Goal: Task Accomplishment & Management: Use online tool/utility

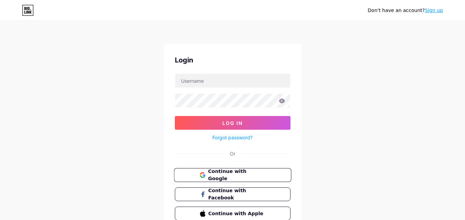
click at [215, 176] on span "Continue with Google" at bounding box center [236, 175] width 57 height 15
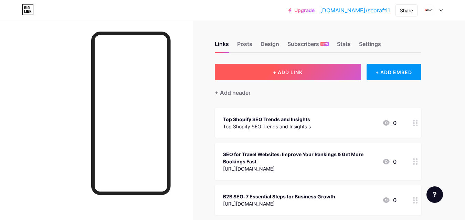
click at [279, 73] on span "+ ADD LINK" at bounding box center [288, 72] width 30 height 6
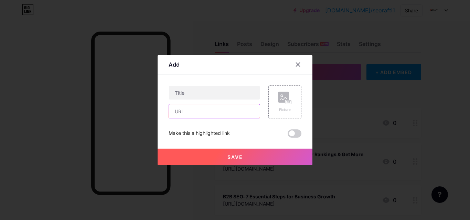
click at [192, 110] on input "text" at bounding box center [214, 112] width 91 height 14
paste input "[URL][DOMAIN_NAME]"
type input "[URL][DOMAIN_NAME]"
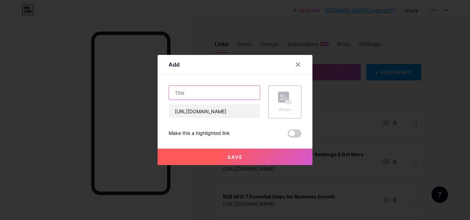
click at [201, 94] on input "text" at bounding box center [214, 93] width 91 height 14
paste input "On Page SEO vs Off Page SEO: Which Matters More? | Seoraft"
type input "On Page SEO vs Off Page SEO: Which Matters More? | Seoraft"
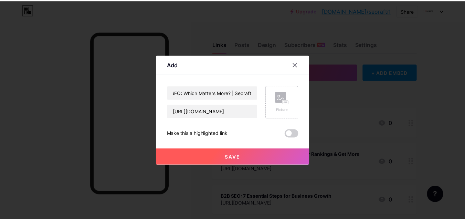
scroll to position [0, 0]
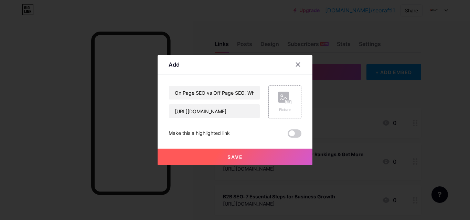
click at [286, 104] on rect at bounding box center [289, 102] width 6 height 3
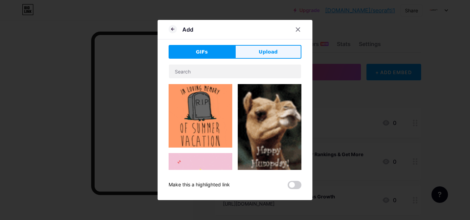
click at [266, 53] on span "Upload" at bounding box center [268, 51] width 19 height 7
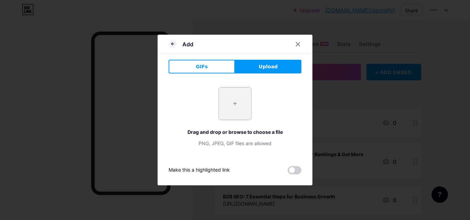
click at [237, 103] on input "file" at bounding box center [235, 104] width 32 height 32
type input "C:\fakepath\Untitled (2240 x 1260 px) (18).png"
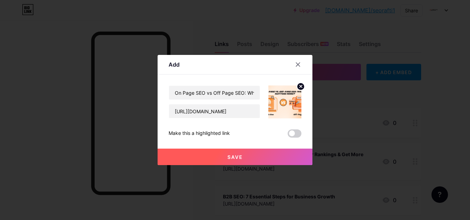
click at [240, 157] on span "Save" at bounding box center [234, 157] width 15 height 6
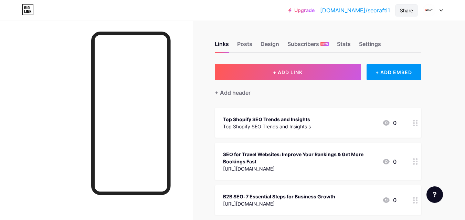
click at [402, 11] on div "Share" at bounding box center [406, 10] width 13 height 7
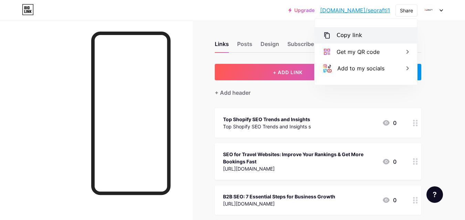
click at [350, 36] on div "Copy link" at bounding box center [348, 35] width 25 height 8
